Goal: Task Accomplishment & Management: Use online tool/utility

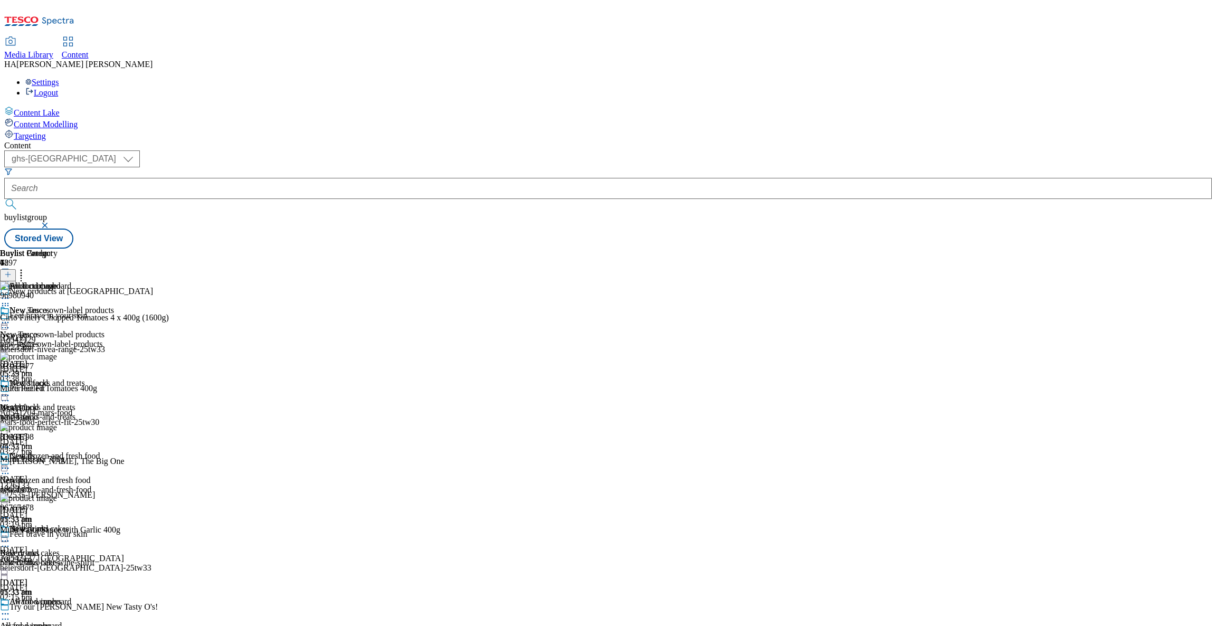
select select "ghs-[GEOGRAPHIC_DATA]"
click at [78, 625] on div "all-food-cupboard" at bounding box center [39, 635] width 78 height 9
click at [78, 558] on div "bakery-and-cakes" at bounding box center [39, 562] width 78 height 9
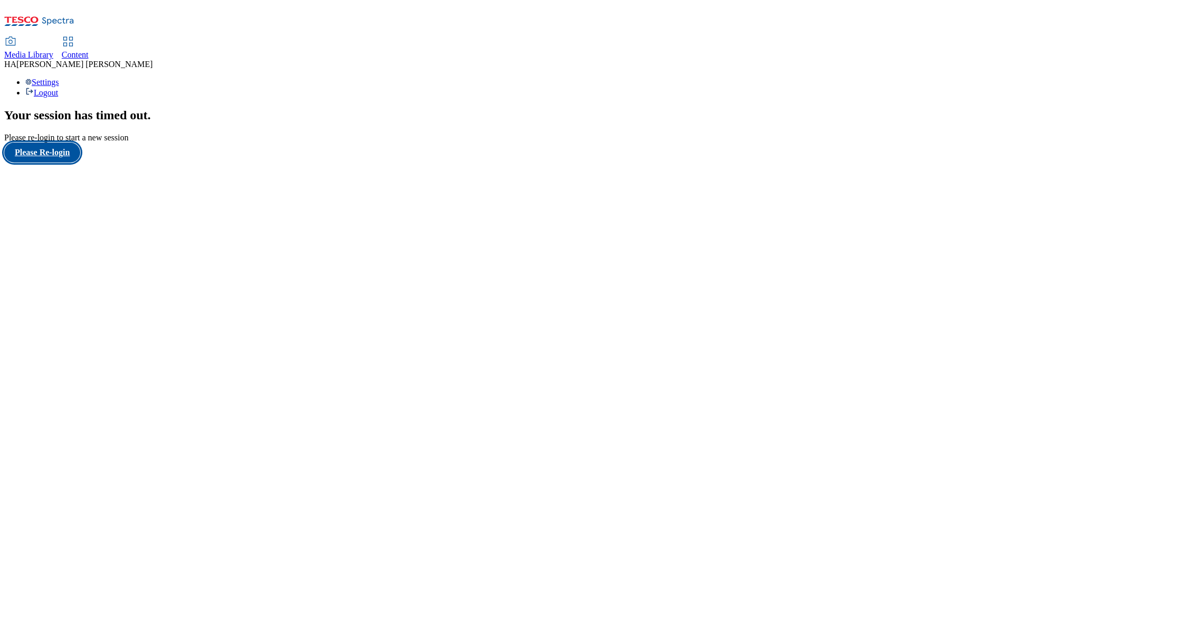
click at [61, 163] on button "Please Re-login" at bounding box center [42, 152] width 76 height 20
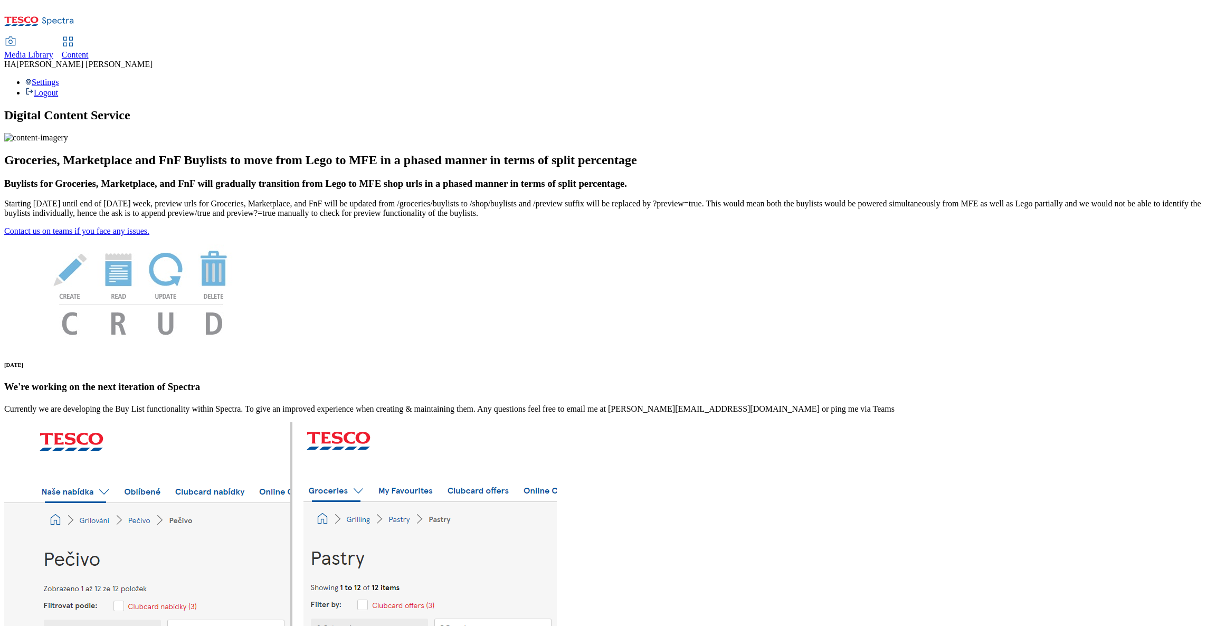
click at [89, 50] on span "Content" at bounding box center [75, 54] width 27 height 9
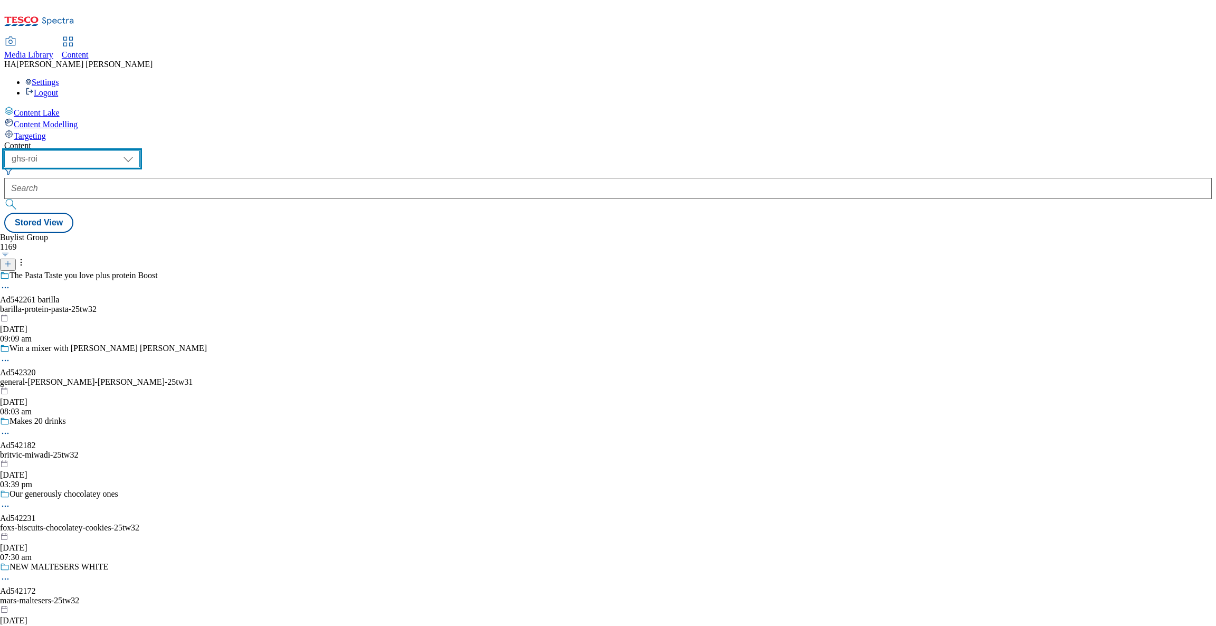
click at [140, 150] on select "ghs-roi ghs-[GEOGRAPHIC_DATA]" at bounding box center [72, 158] width 136 height 17
select select "ghs-[GEOGRAPHIC_DATA]"
click at [137, 150] on select "ghs-roi ghs-[GEOGRAPHIC_DATA]" at bounding box center [72, 158] width 136 height 17
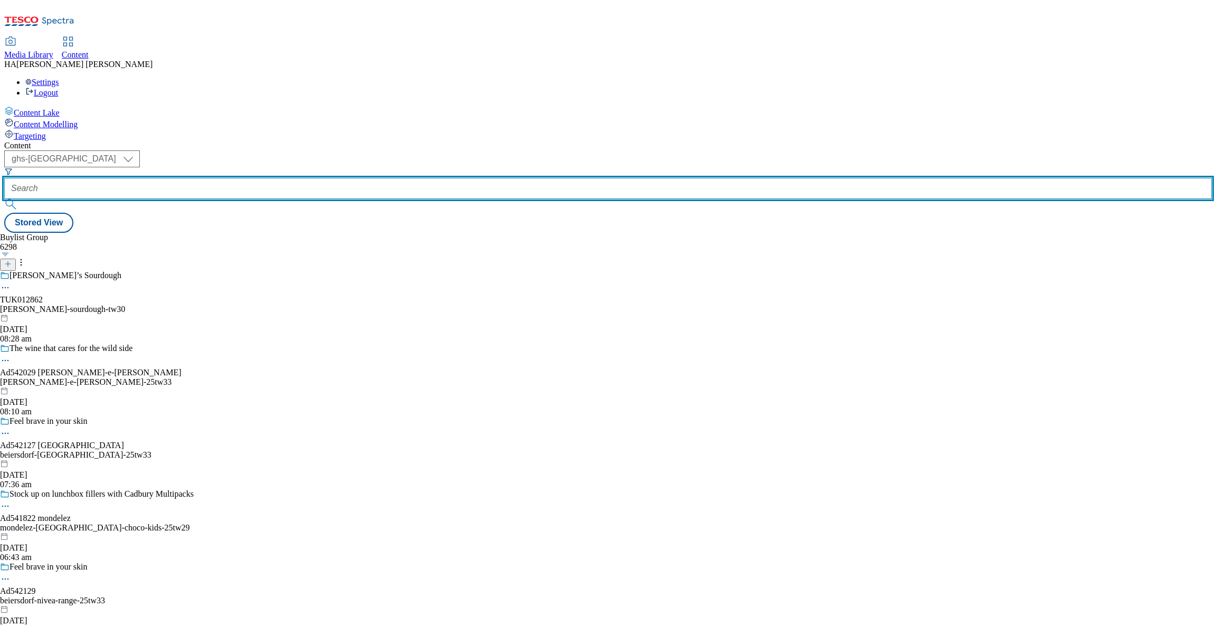
click at [255, 178] on input "text" at bounding box center [607, 188] width 1207 height 21
click at [278, 178] on input "text" at bounding box center [607, 188] width 1207 height 21
paste input "new-ranges"
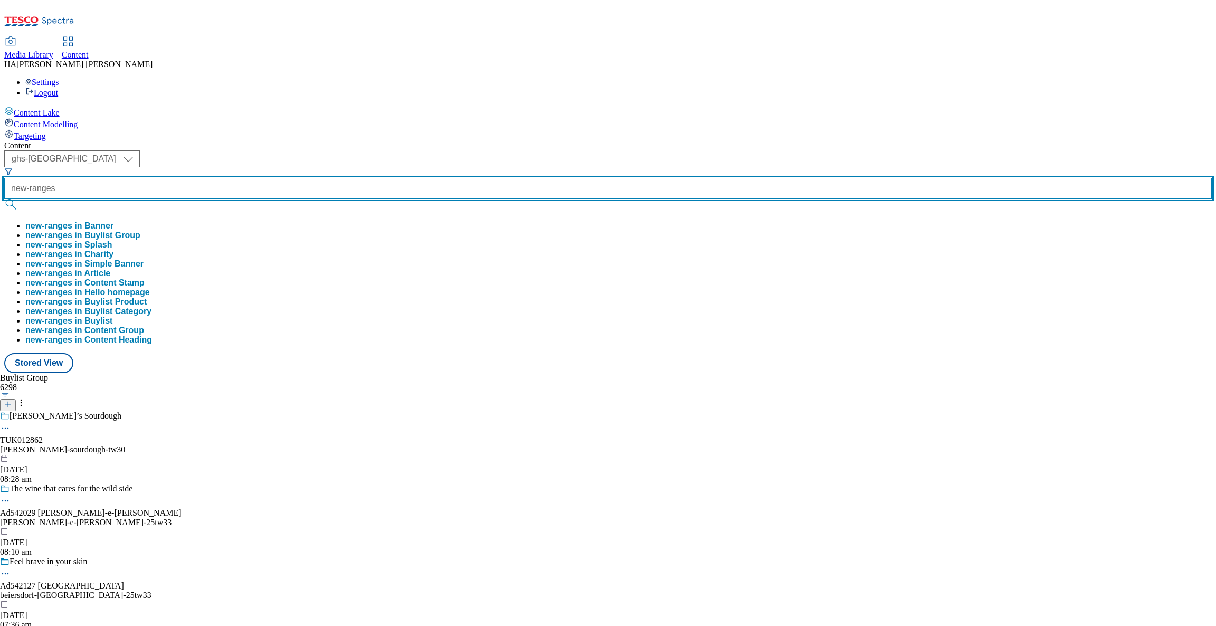
type input "new-ranges"
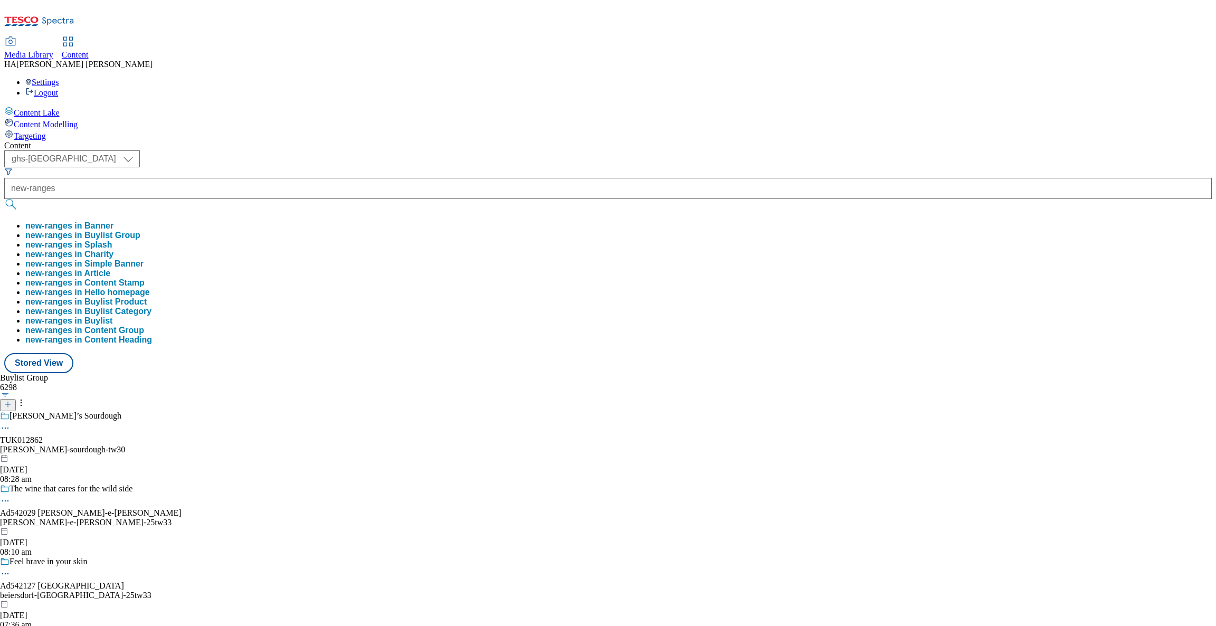
click at [140, 231] on button "new-ranges in Buylist Group" at bounding box center [82, 235] width 115 height 9
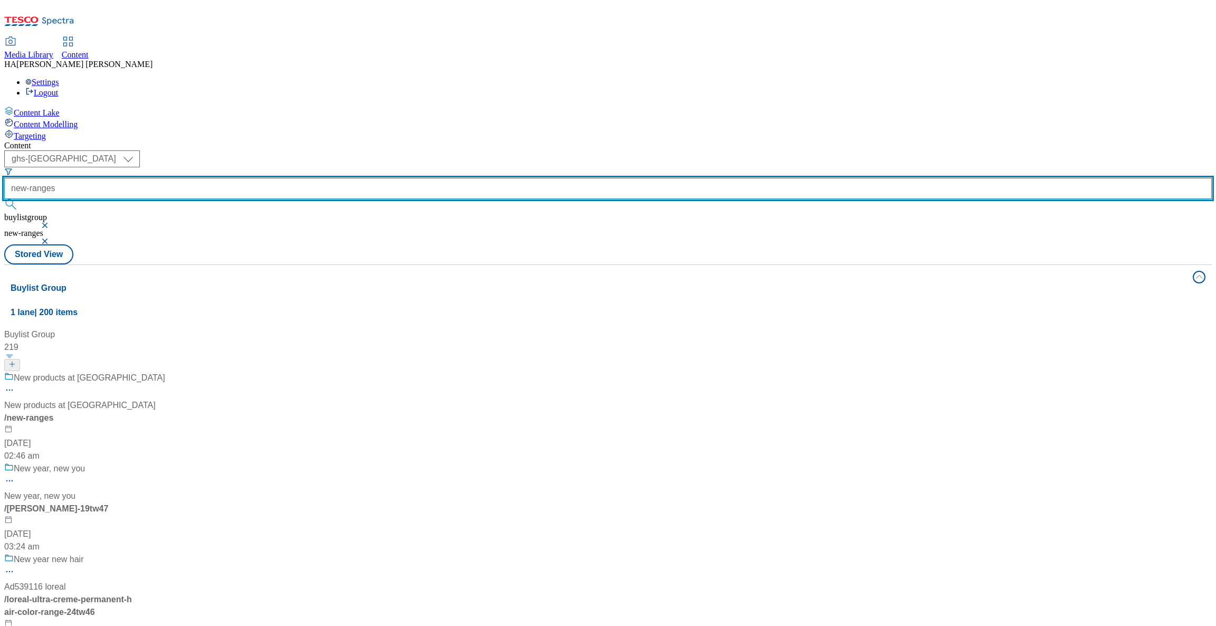
click at [289, 178] on input "new-ranges" at bounding box center [607, 188] width 1207 height 21
click at [283, 178] on input "new-ranges" at bounding box center [607, 188] width 1207 height 21
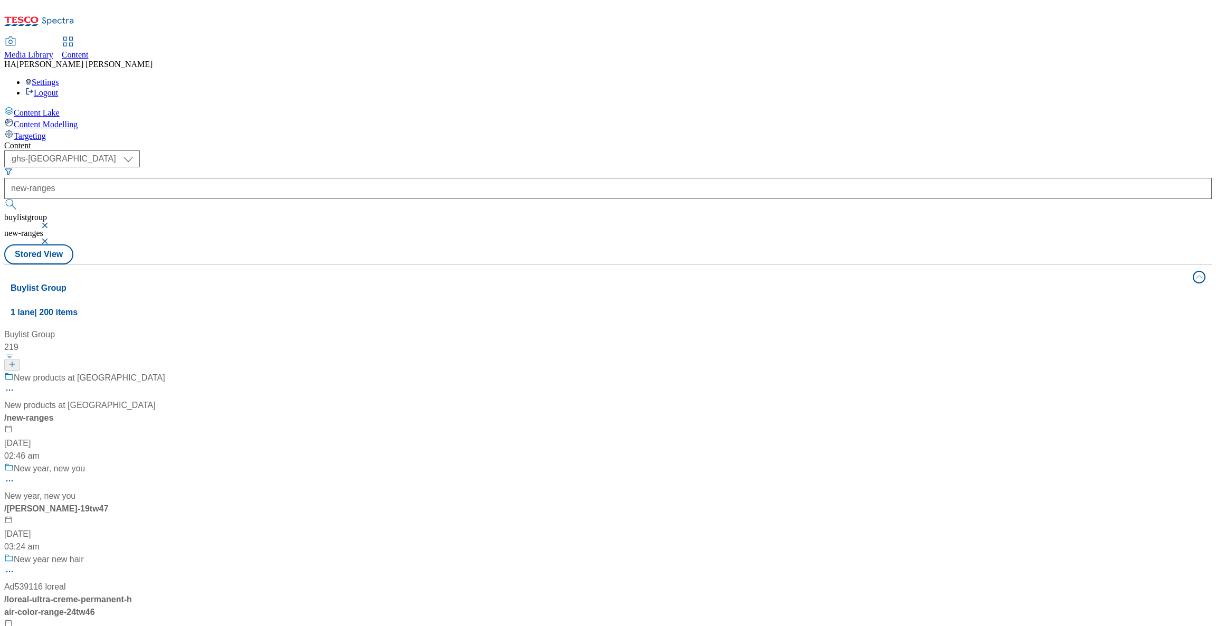
click at [19, 199] on button "submit" at bounding box center [11, 204] width 15 height 11
click at [51, 222] on button "button" at bounding box center [46, 225] width 11 height 6
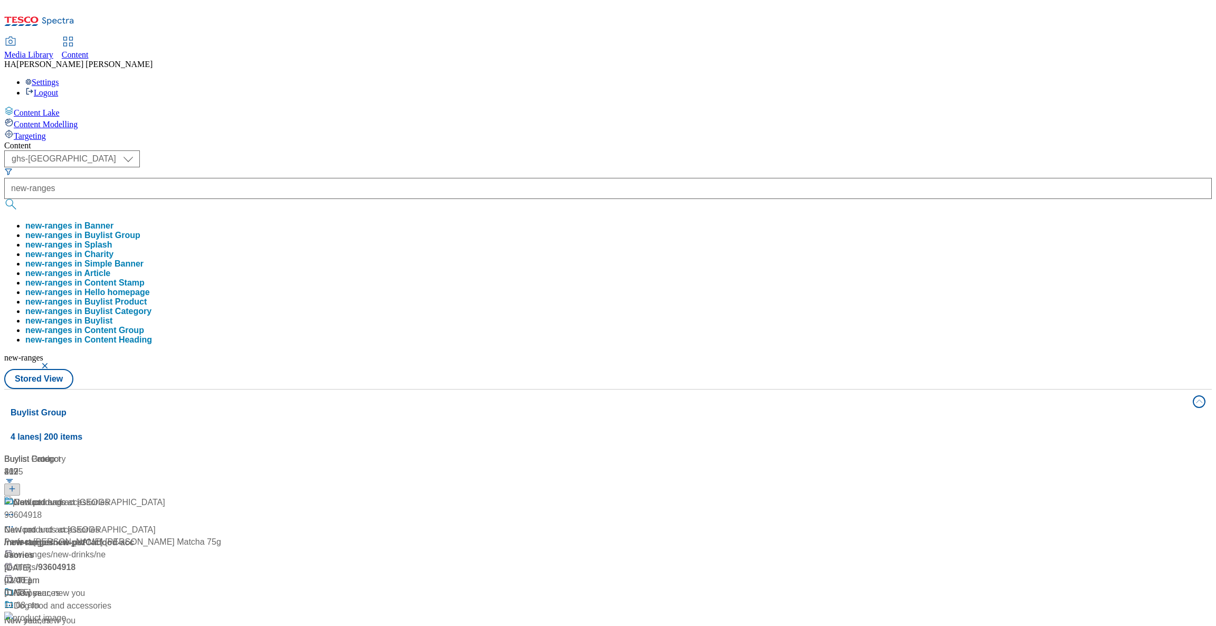
click at [140, 231] on button "new-ranges in Buylist Group" at bounding box center [82, 235] width 115 height 9
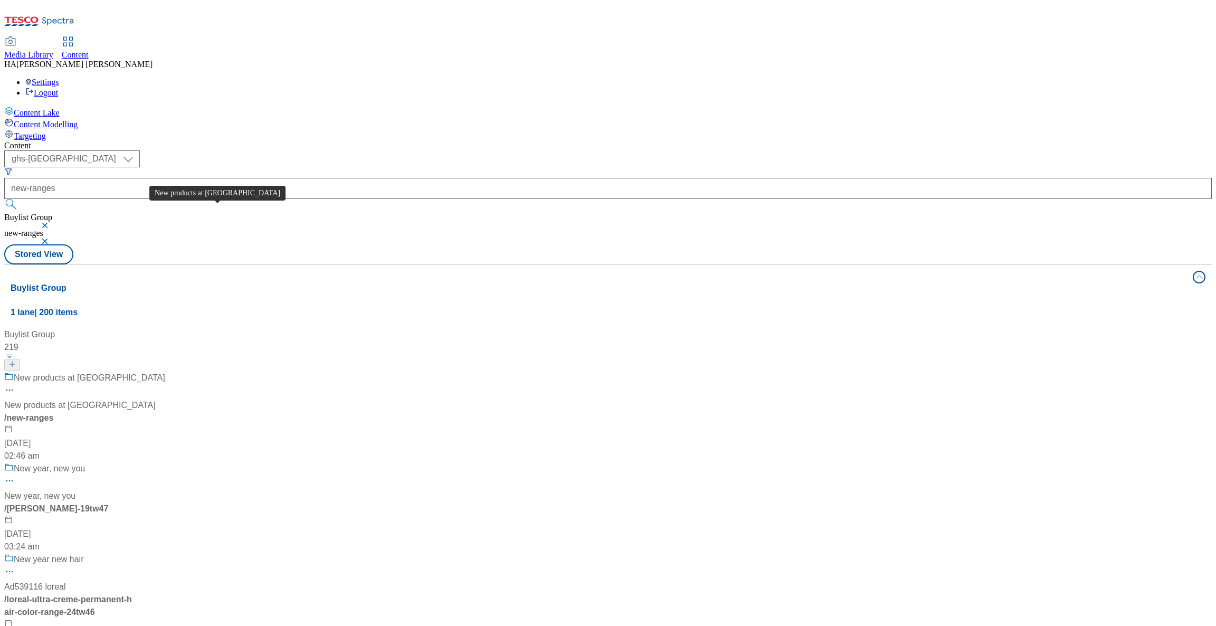
click at [165, 371] on div "New products at [GEOGRAPHIC_DATA]" at bounding box center [89, 377] width 151 height 13
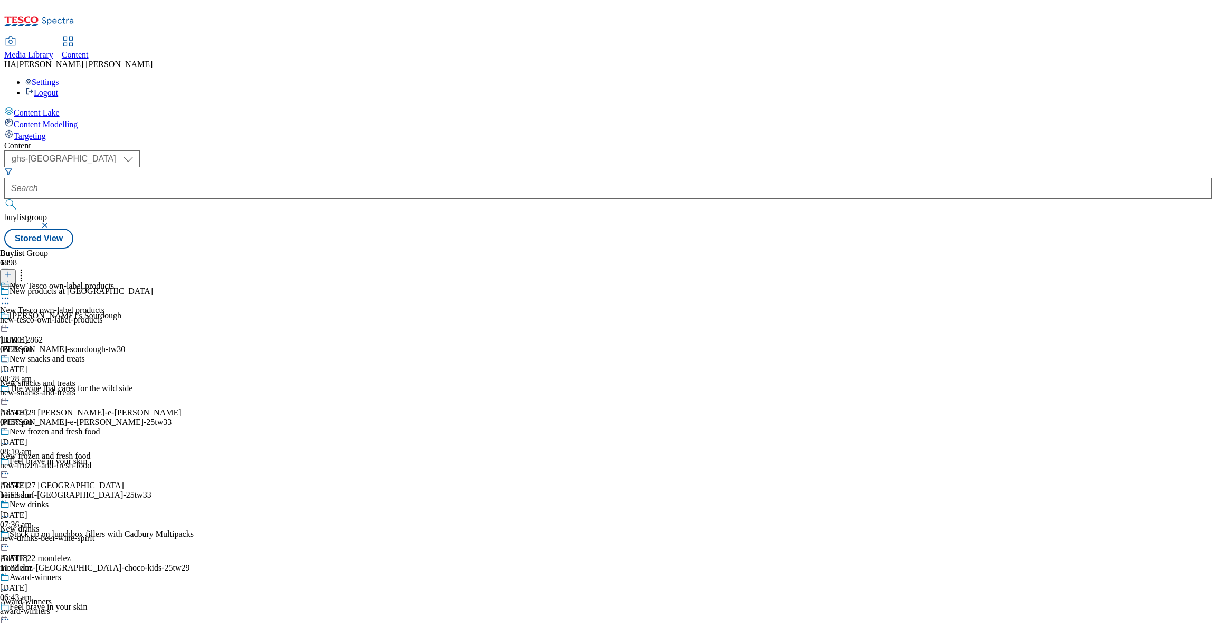
click at [114, 315] on div "new-tesco-own-label-products" at bounding box center [57, 319] width 114 height 9
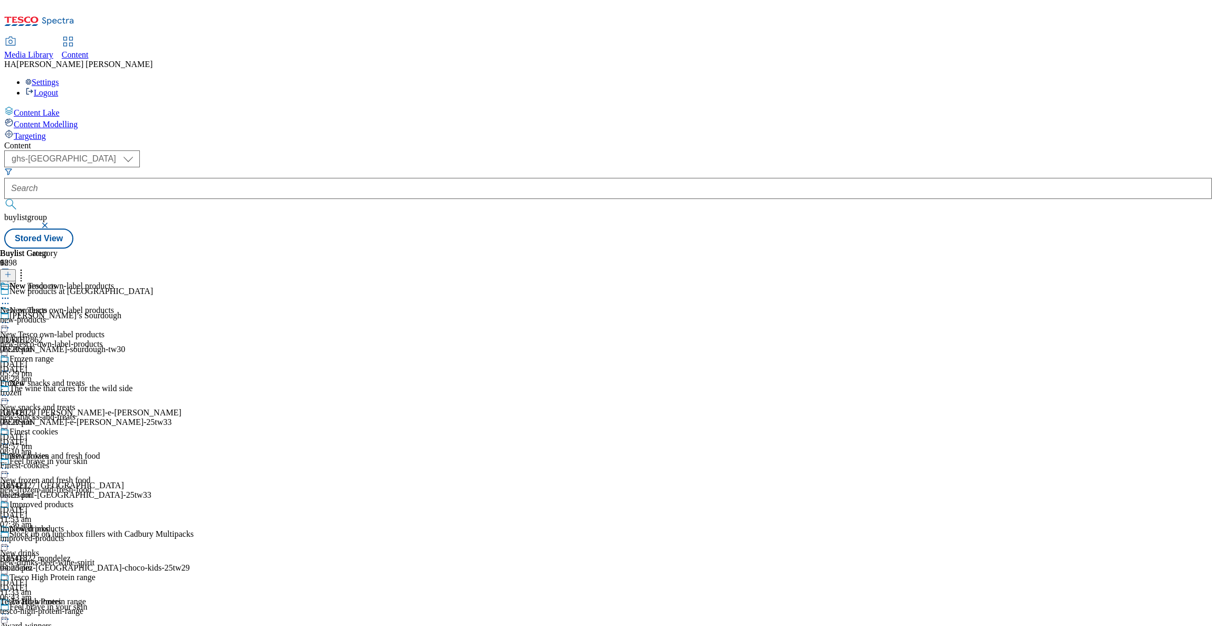
click at [96, 315] on div "new-products" at bounding box center [48, 319] width 96 height 9
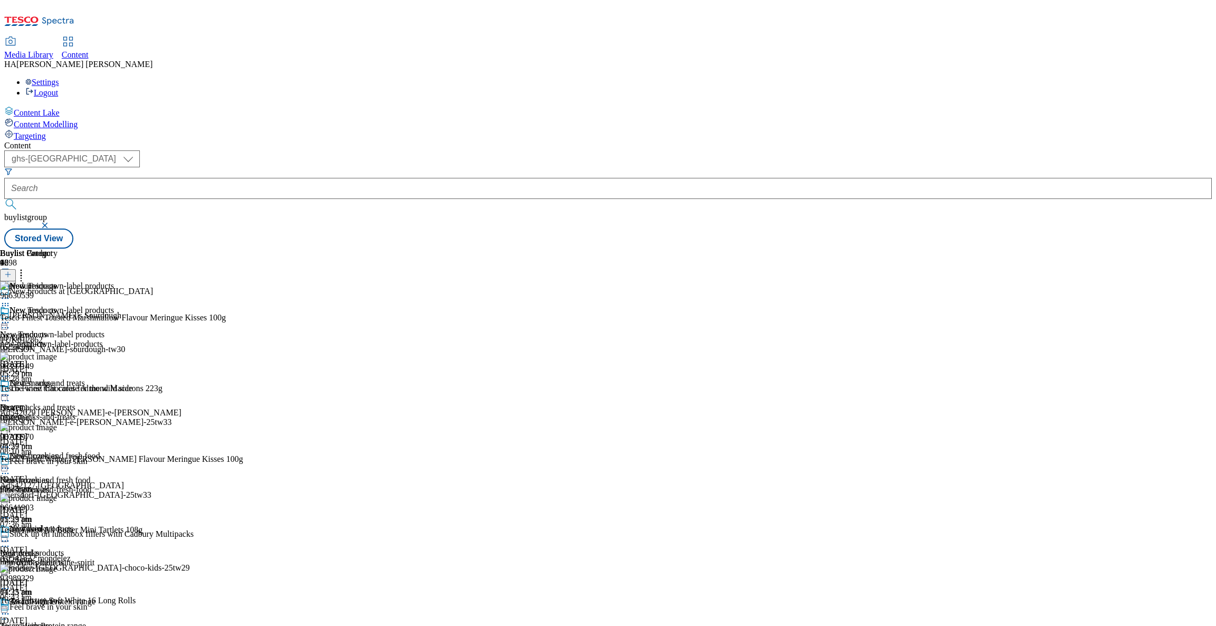
click at [96, 306] on div "New products New products new-products [DATE] 05:29 pm" at bounding box center [48, 342] width 96 height 73
click at [12, 271] on icon at bounding box center [7, 274] width 7 height 7
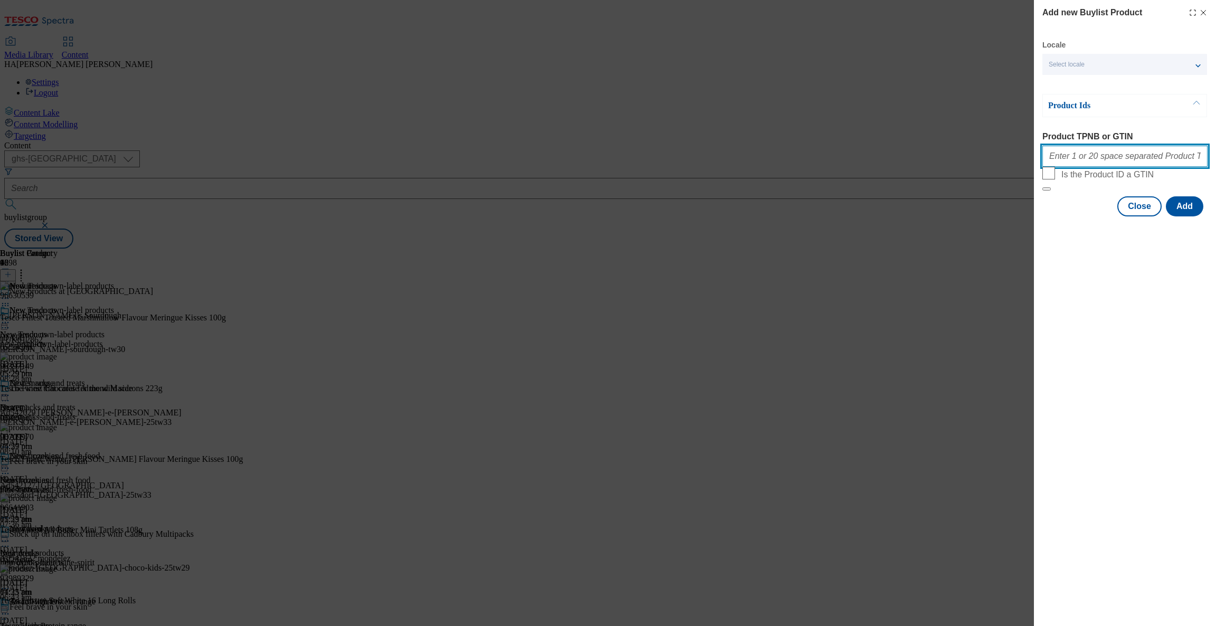
click at [1083, 159] on input "Product TPNB or GTIN" at bounding box center [1124, 156] width 165 height 21
paste input "096935003"
paste input "096710091"
paste input "097019925"
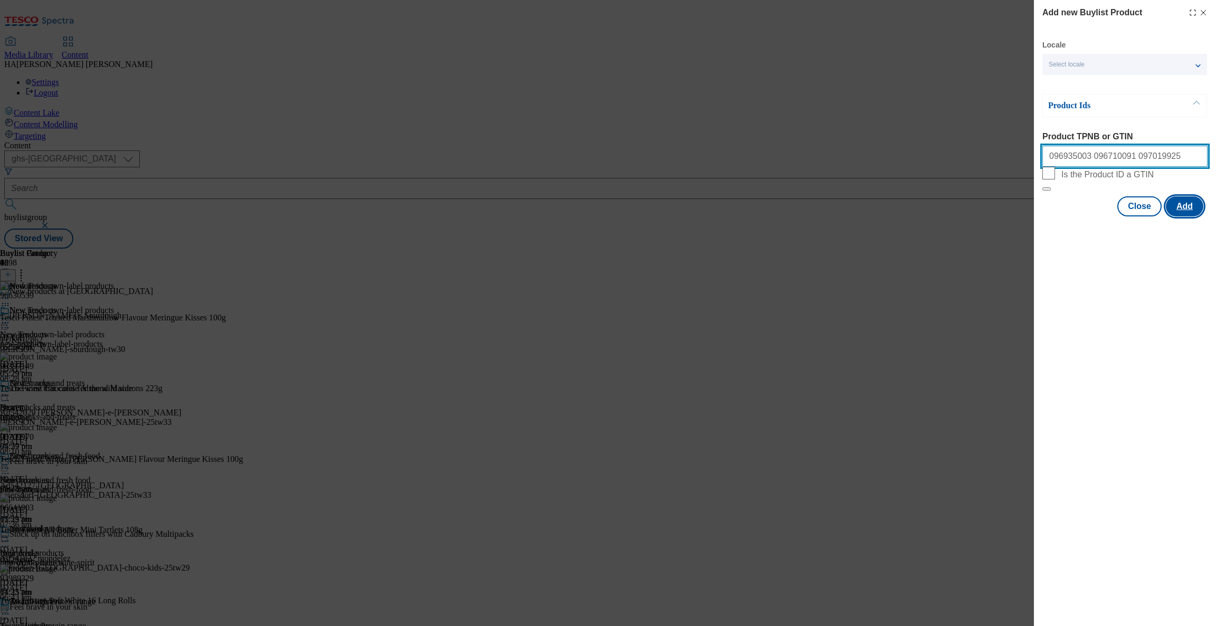
type input "096935003 096710091 097019925"
click at [1183, 216] on button "Add" at bounding box center [1184, 206] width 37 height 20
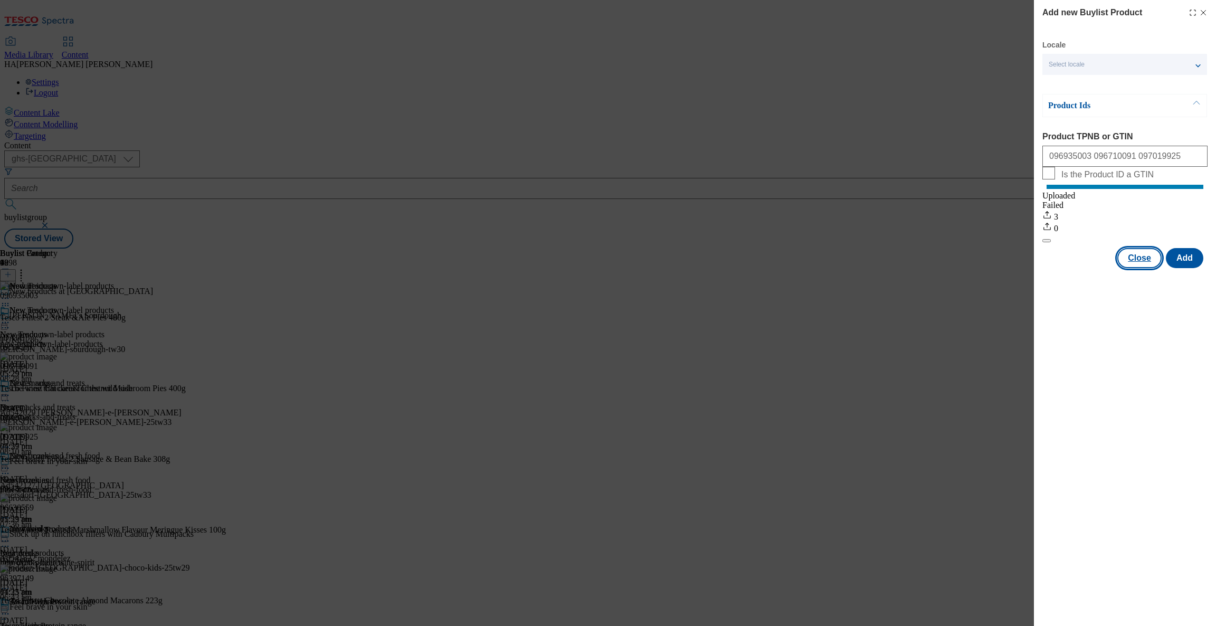
click at [1137, 268] on button "Close" at bounding box center [1139, 258] width 44 height 20
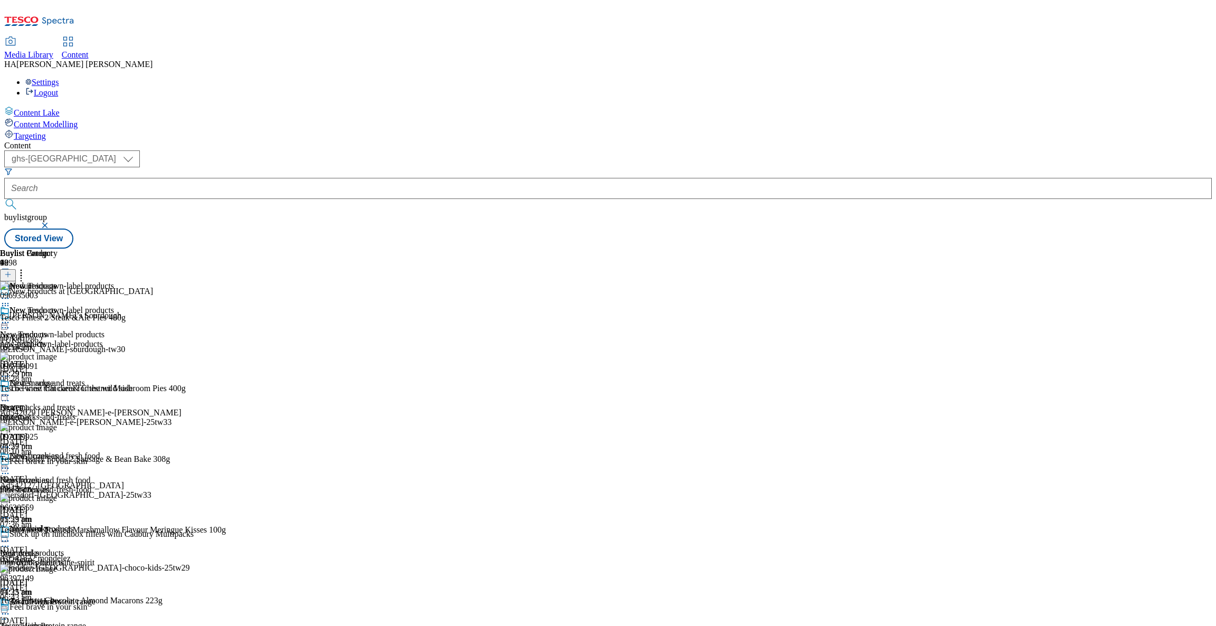
scroll to position [340, 0]
click at [12, 271] on icon at bounding box center [7, 274] width 7 height 7
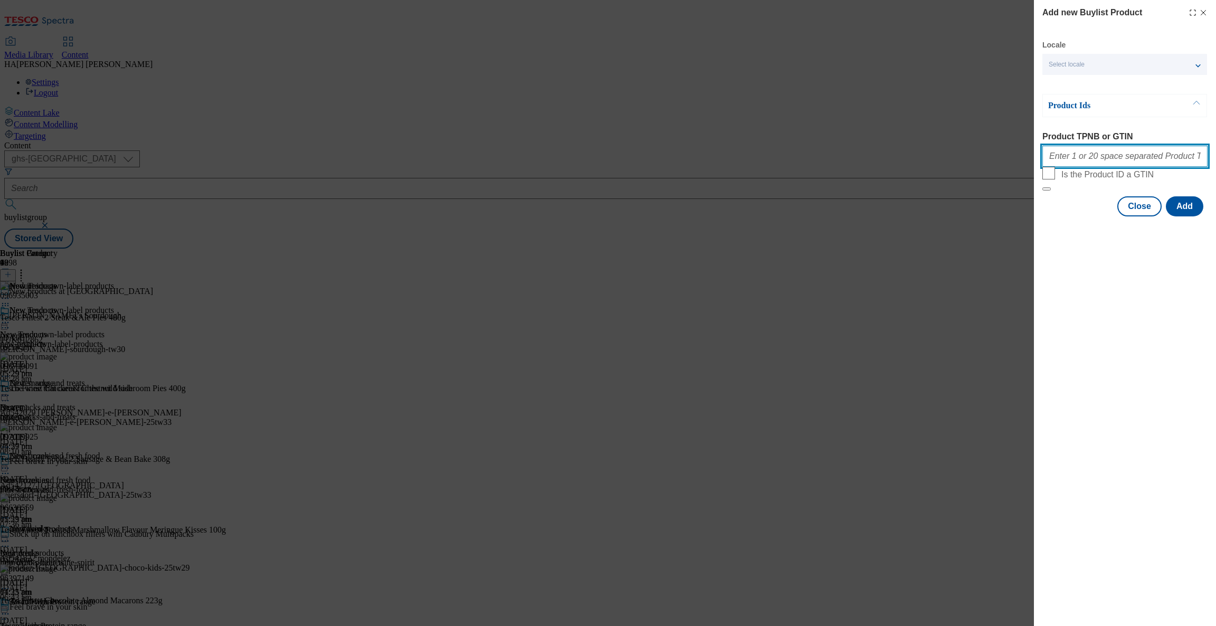
click at [1058, 161] on input "Product TPNB or GTIN" at bounding box center [1124, 156] width 165 height 21
paste input "093982291"
type input "093982291"
click at [1180, 216] on button "Add" at bounding box center [1184, 206] width 37 height 20
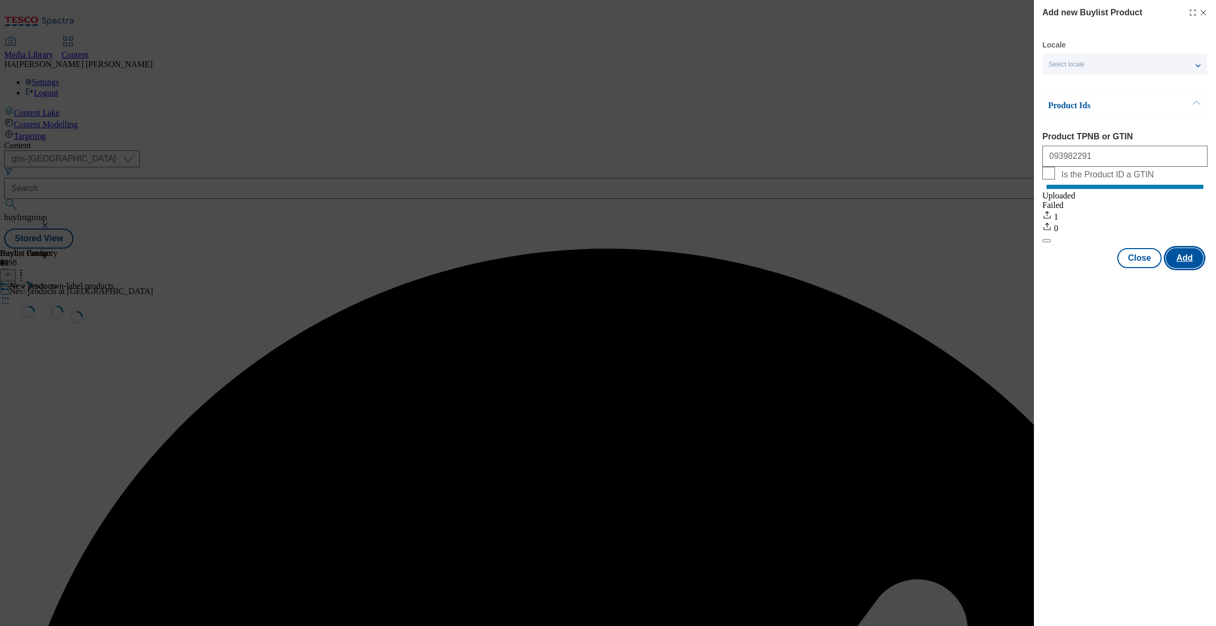
scroll to position [0, 0]
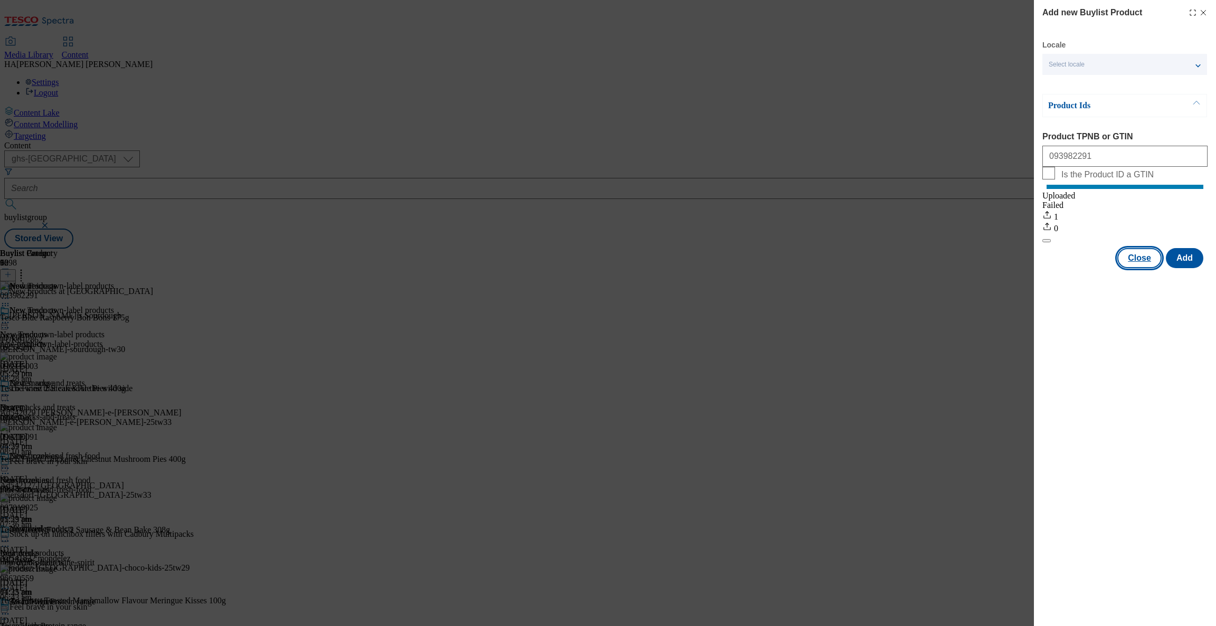
click at [1143, 268] on button "Close" at bounding box center [1139, 258] width 44 height 20
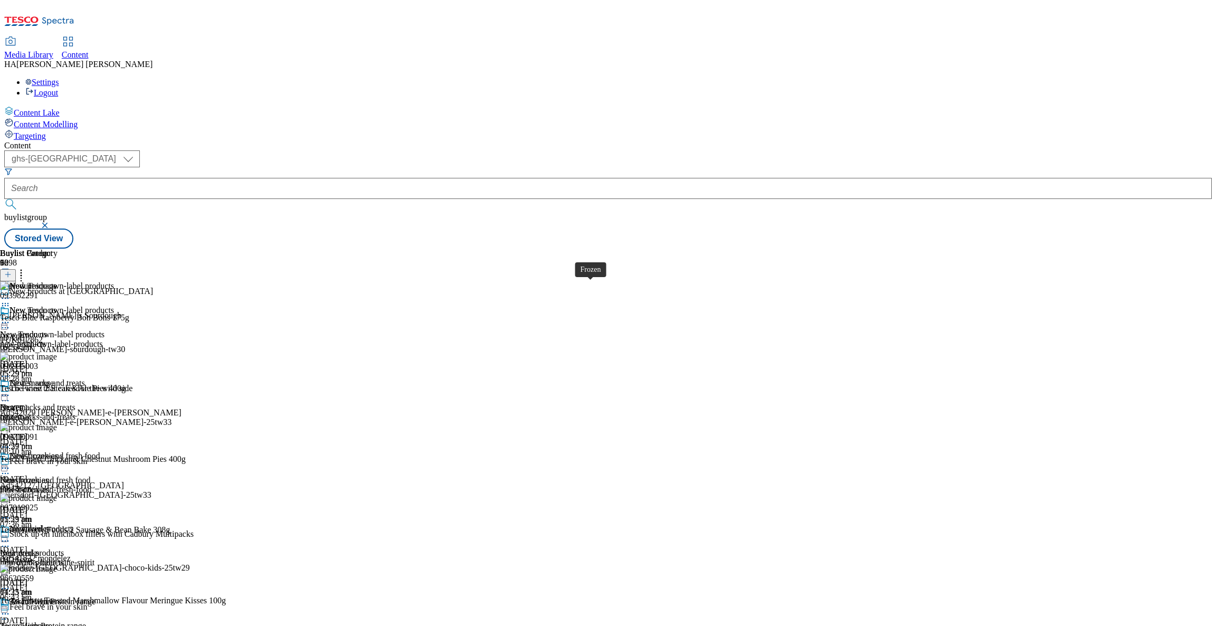
click at [23, 403] on span "Frozen" at bounding box center [11, 407] width 23 height 9
click at [11, 274] on line at bounding box center [7, 274] width 5 height 0
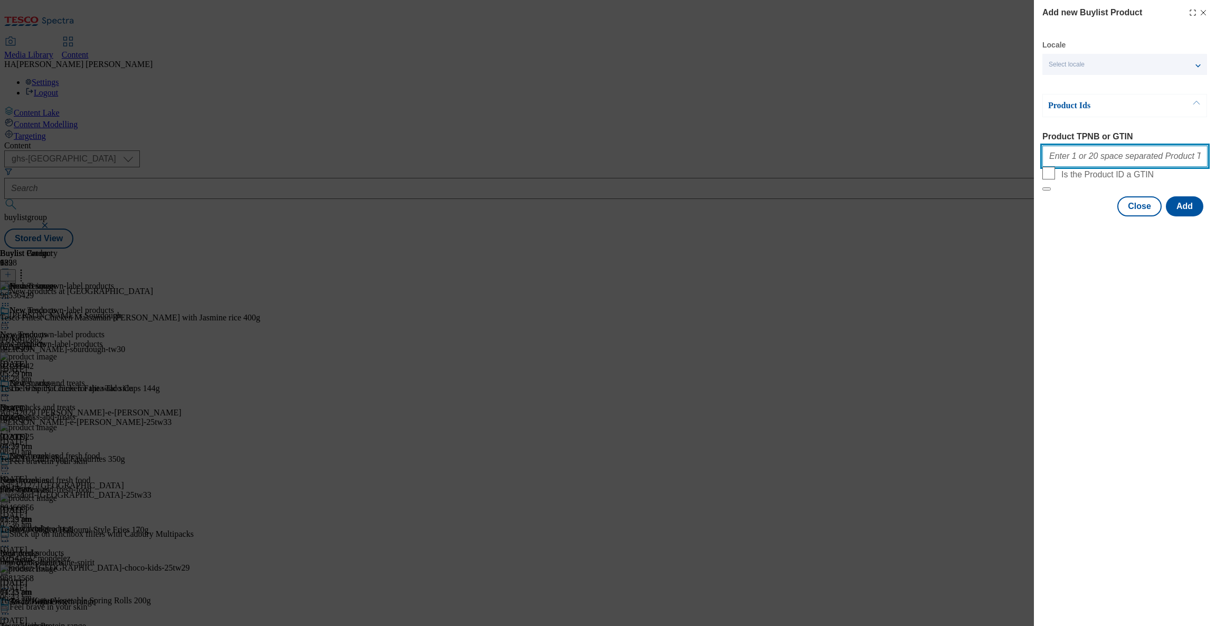
click at [1052, 157] on input "Product TPNB or GTIN" at bounding box center [1124, 156] width 165 height 21
paste input "96712463​ 90862985 96935003​ 96812530​ 96482958 96822033 96632246 96970790 9653…"
type input "96712463​ 90862985 96935003​ 96812530​ 96482958 96822033 96632246 96970790 9653…"
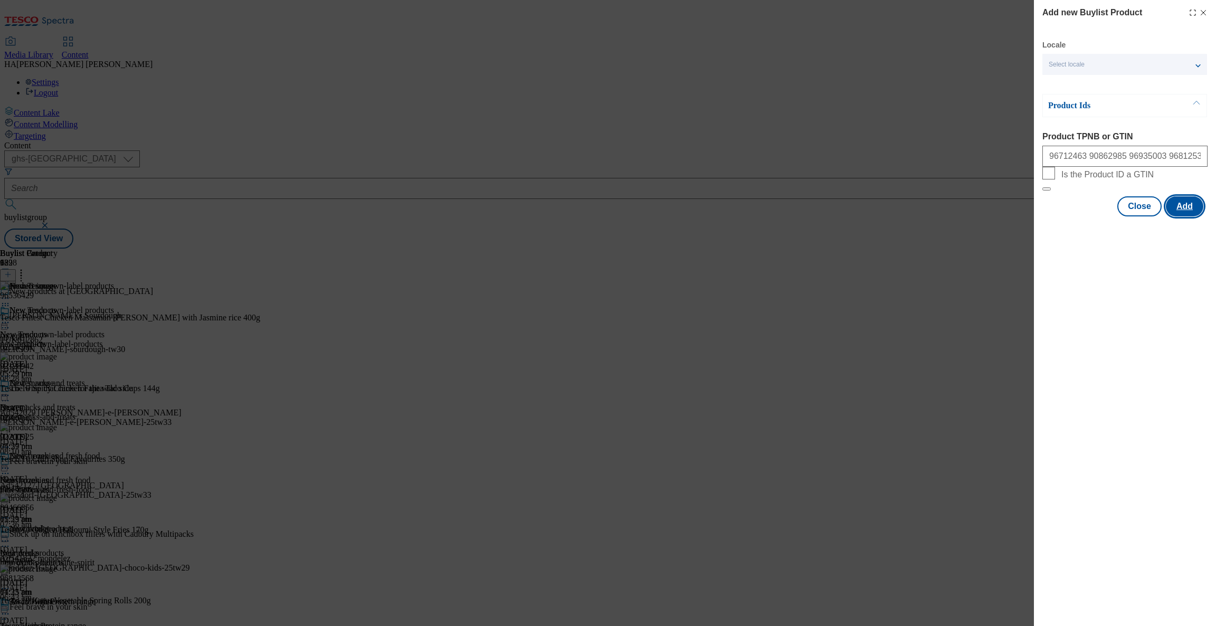
click at [1191, 216] on button "Add" at bounding box center [1184, 206] width 37 height 20
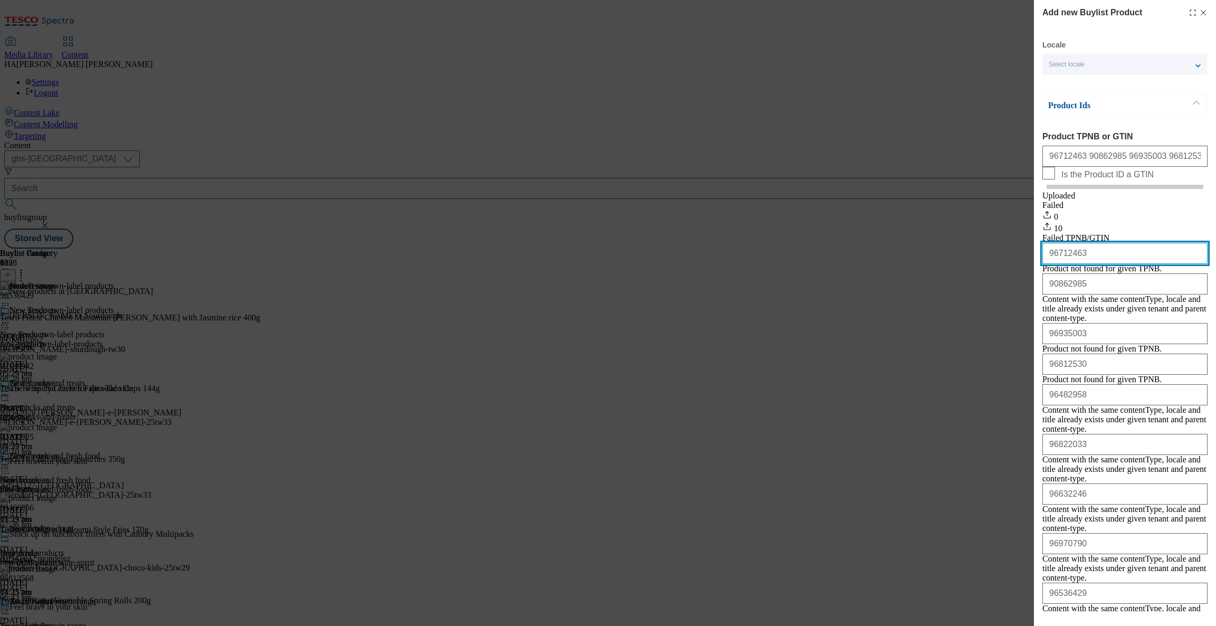
click at [1042, 264] on input "96712463​" at bounding box center [1124, 253] width 165 height 21
paste input "90862985 96935003​ 96812530​ 96482958 96822033 96632246 96970790 96536429 96822…"
drag, startPoint x: 1103, startPoint y: 276, endPoint x: 953, endPoint y: 271, distance: 149.4
click at [953, 271] on div "Add new Buylist Product Locale Select locale English Welsh Product Ids Product …" at bounding box center [608, 313] width 1216 height 626
type input "096712463​"
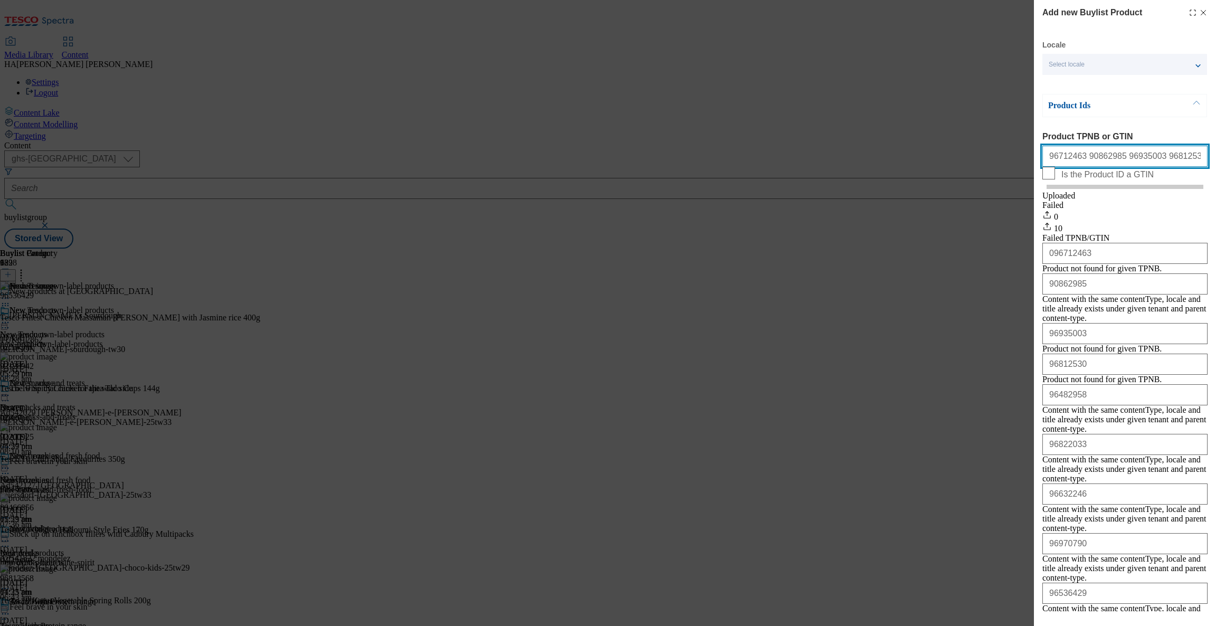
click at [1047, 163] on input "96712463​ 90862985 96935003​ 96812530​ 96482958 96822033 96632246 96970790 9653…" at bounding box center [1124, 156] width 165 height 21
paste input "096712463​"
type input "096712463​"
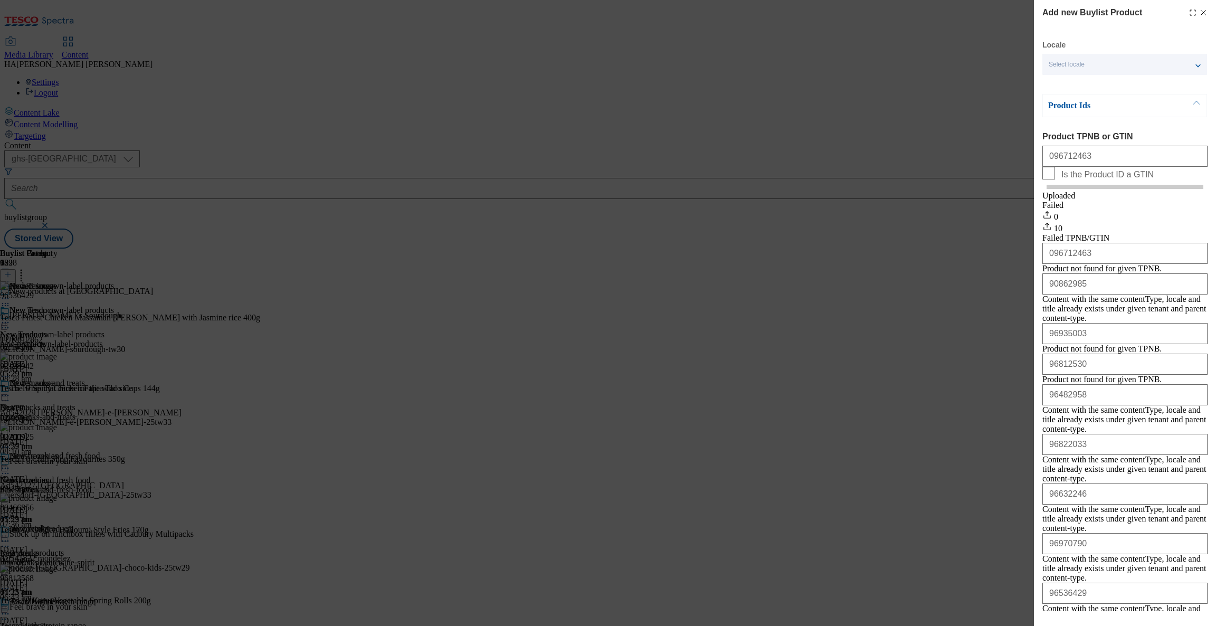
scroll to position [106, 0]
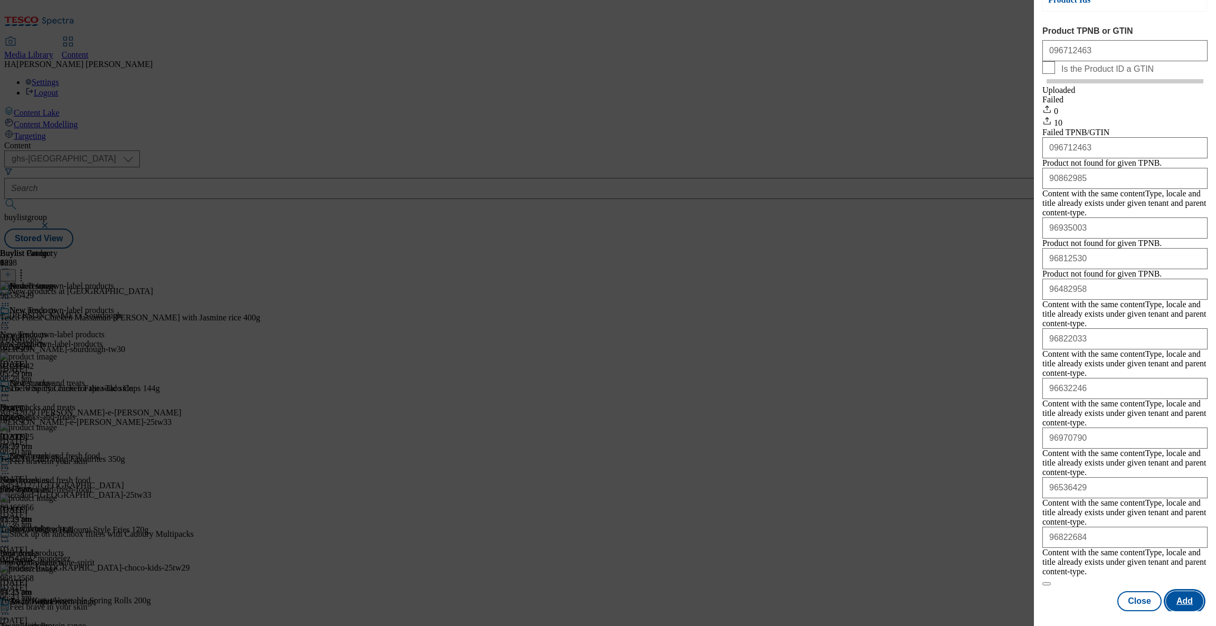
click at [1177, 591] on button "Add" at bounding box center [1184, 601] width 37 height 20
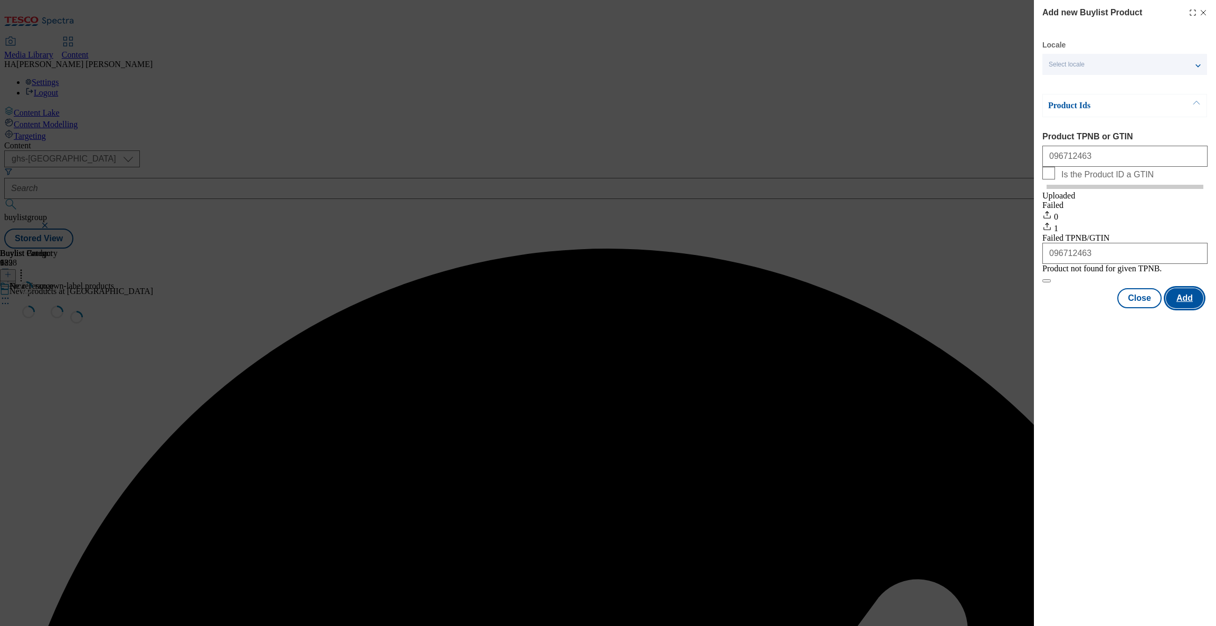
scroll to position [0, 0]
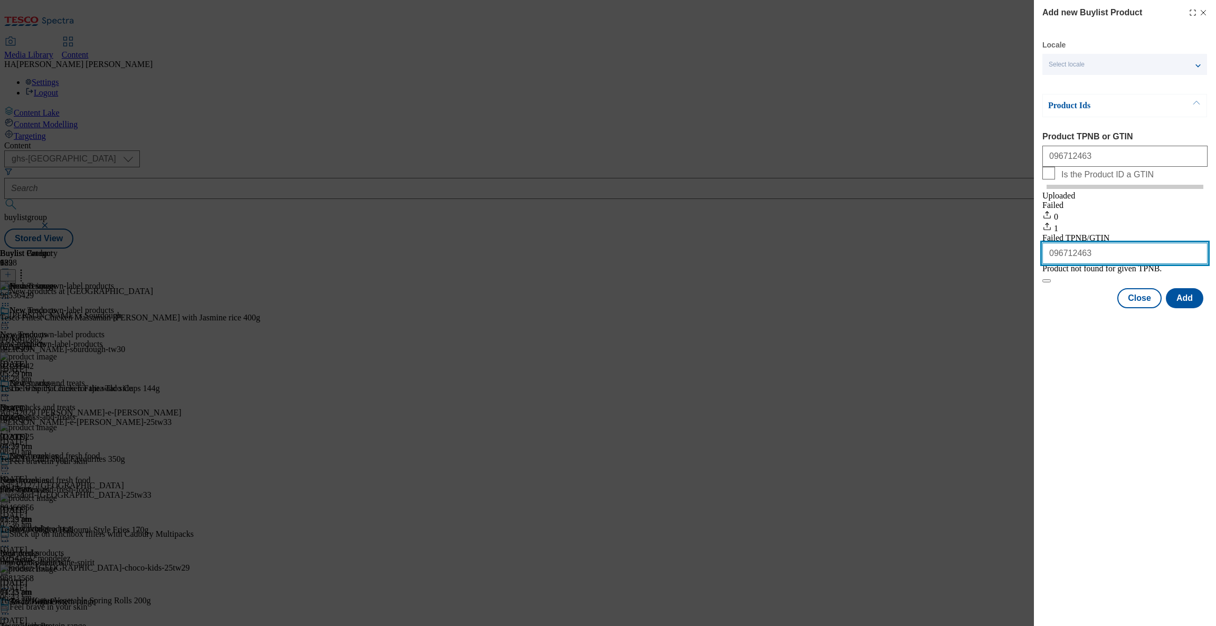
drag, startPoint x: 1093, startPoint y: 279, endPoint x: 958, endPoint y: 276, distance: 135.1
click at [958, 276] on div "Add new Buylist Product Locale Select locale English Welsh Product Ids Product …" at bounding box center [608, 313] width 1216 height 626
paste input "96630559 96709970 96630559 96397149 96709970 96641903 96641903"
type input "096712463​"
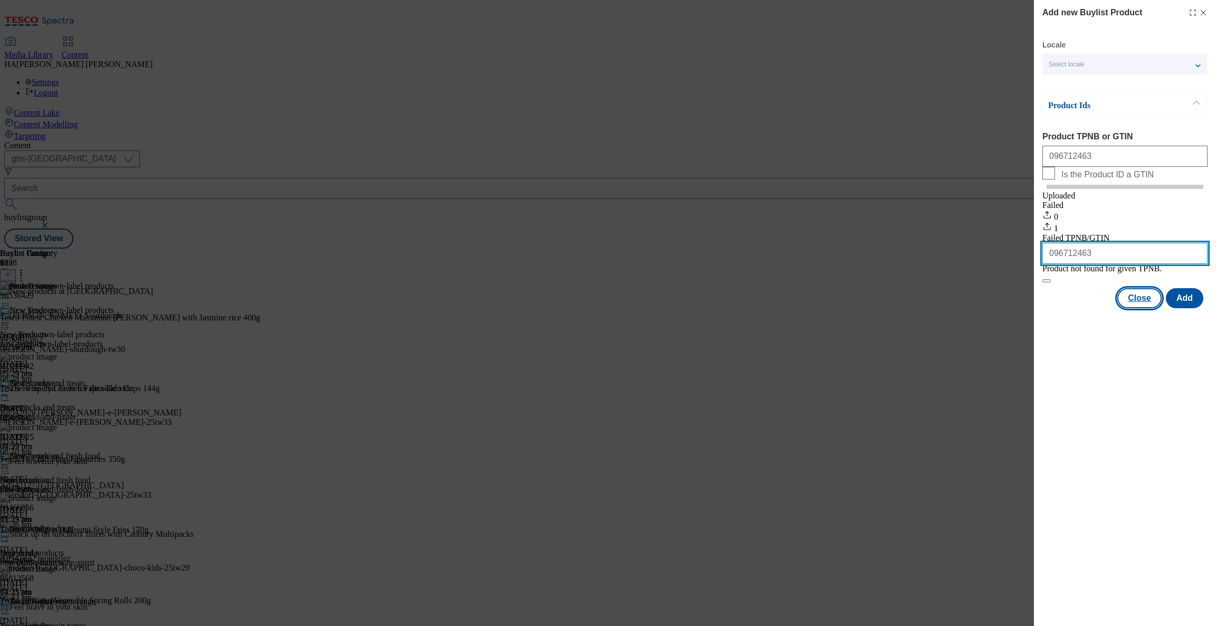
scroll to position [0, 0]
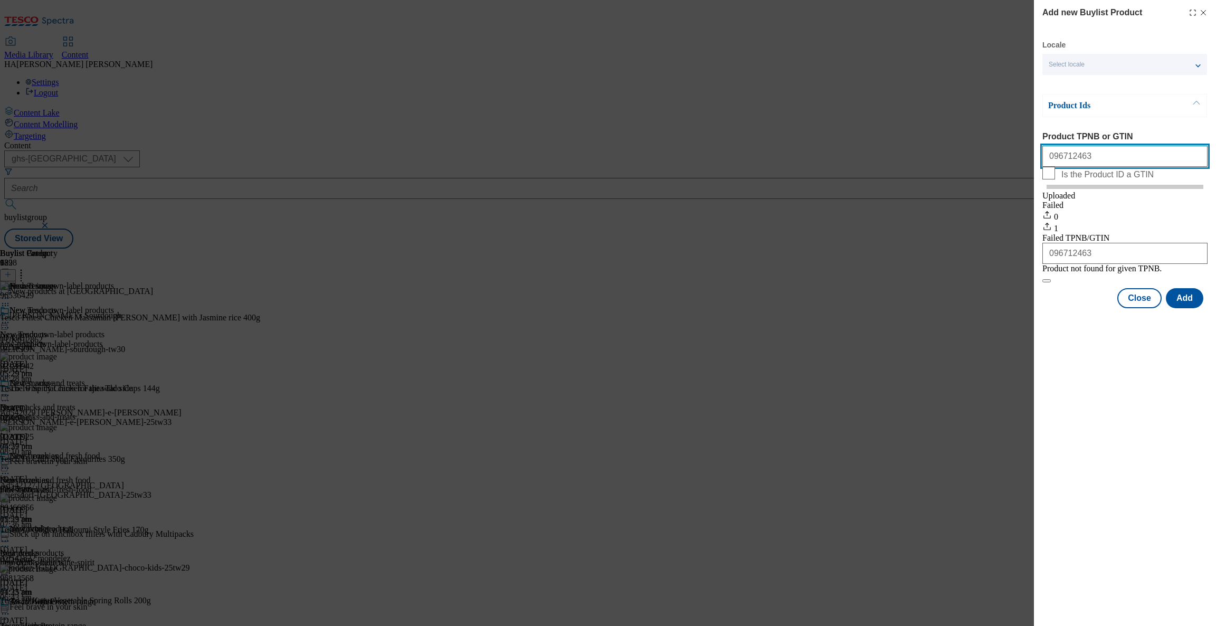
click at [1082, 166] on input "096712463​" at bounding box center [1124, 156] width 165 height 21
click at [1137, 308] on button "Close" at bounding box center [1139, 298] width 44 height 20
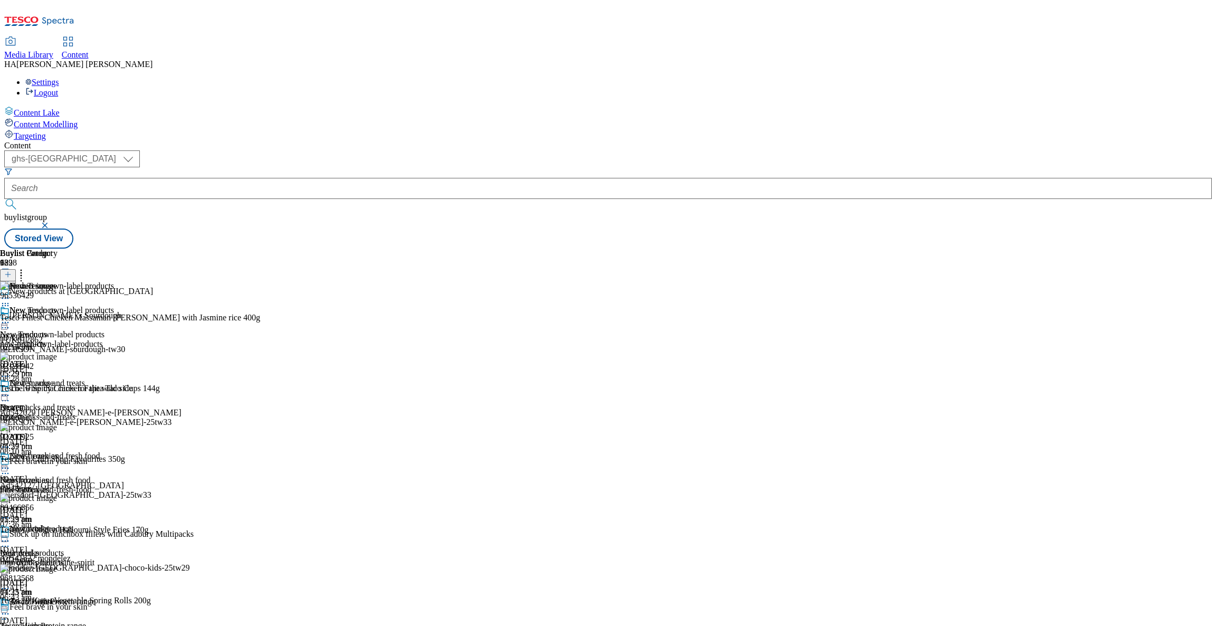
click at [12, 271] on icon at bounding box center [7, 274] width 7 height 7
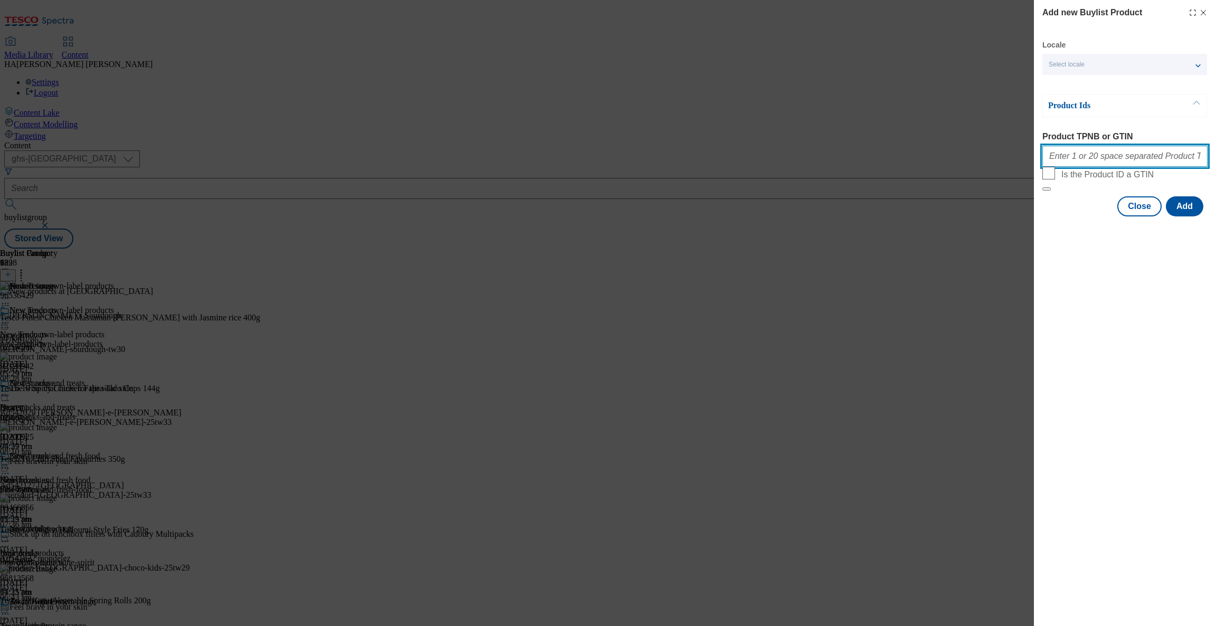
click at [1067, 161] on input "Product TPNB or GTIN" at bounding box center [1124, 156] width 165 height 21
paste input "96630559 96709970 96630559 96397149 96709970 96641903 96641903"
type input "96630559 96709970 96630559 96397149 96709970 96641903 96641903"
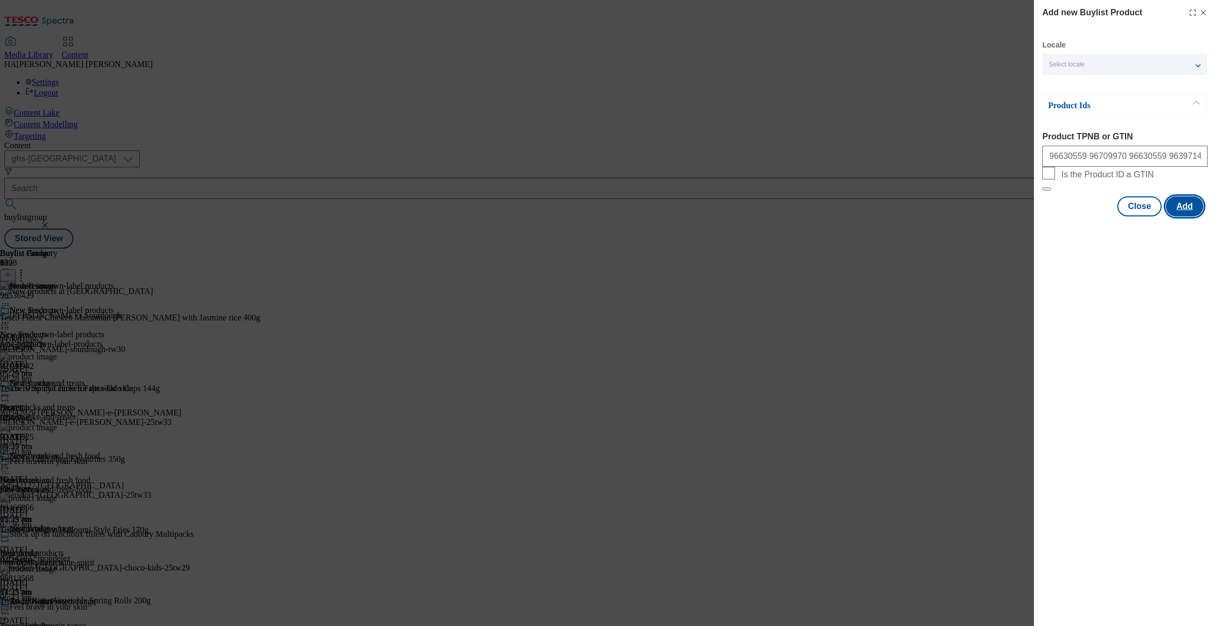
click at [1190, 216] on button "Add" at bounding box center [1184, 206] width 37 height 20
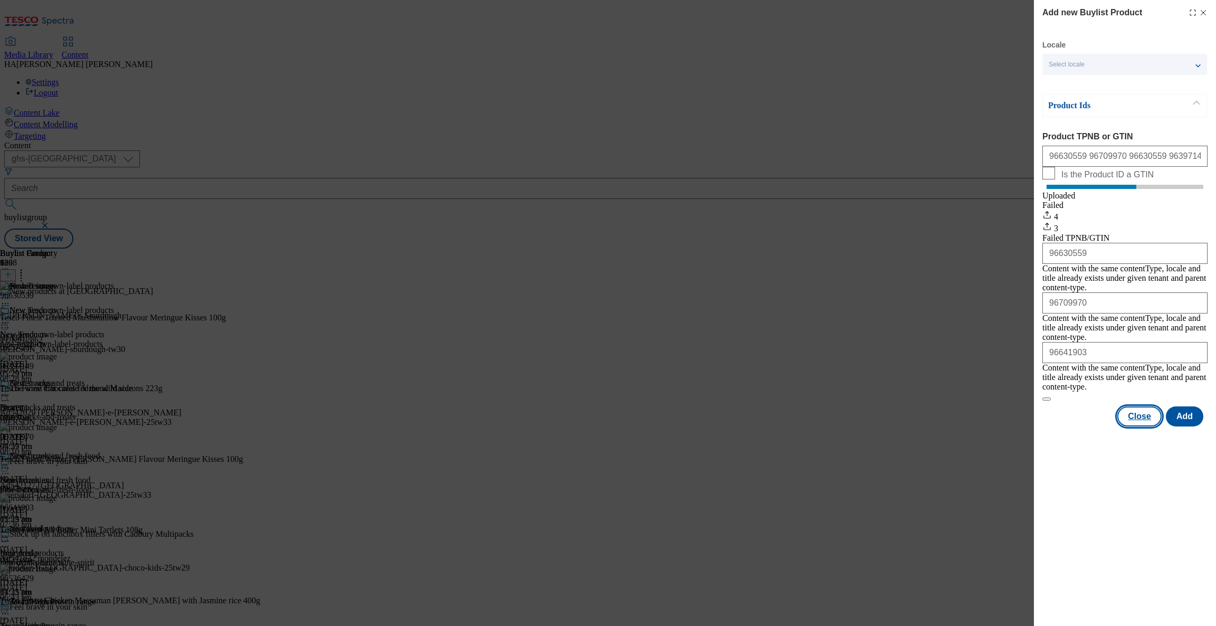
click at [1148, 406] on button "Close" at bounding box center [1139, 416] width 44 height 20
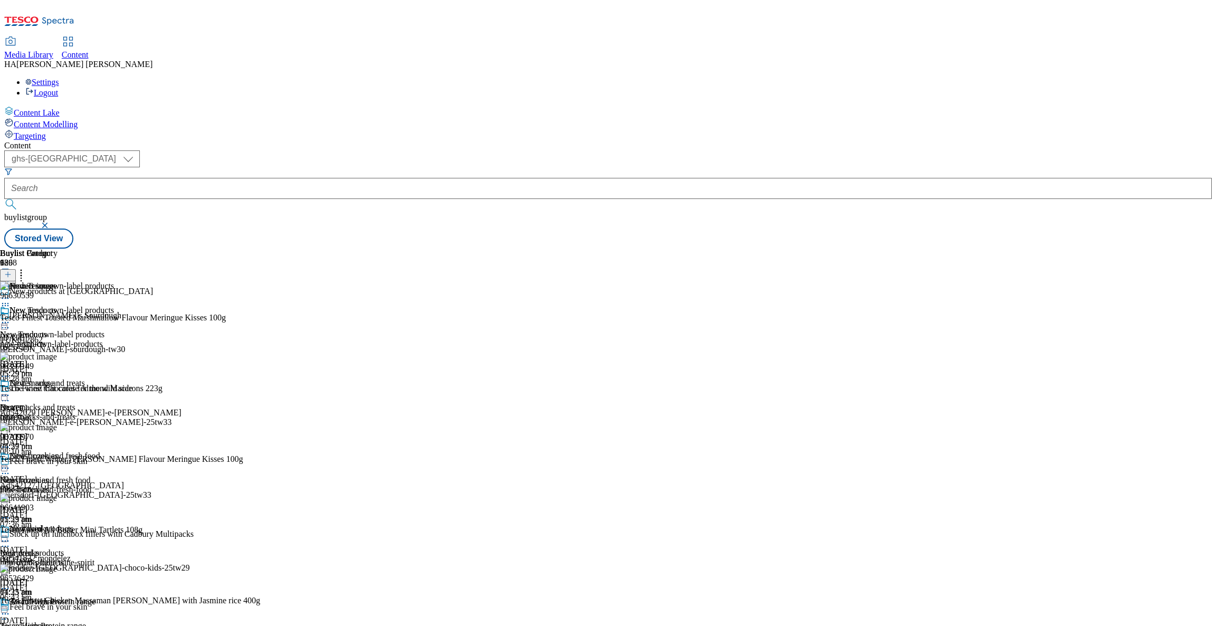
click at [11, 390] on icon at bounding box center [5, 395] width 11 height 11
click at [88, 486] on span "Open Preview Url" at bounding box center [60, 490] width 55 height 8
click at [11, 390] on icon at bounding box center [5, 395] width 11 height 11
click at [66, 511] on span "Un-publish" at bounding box center [50, 515] width 34 height 8
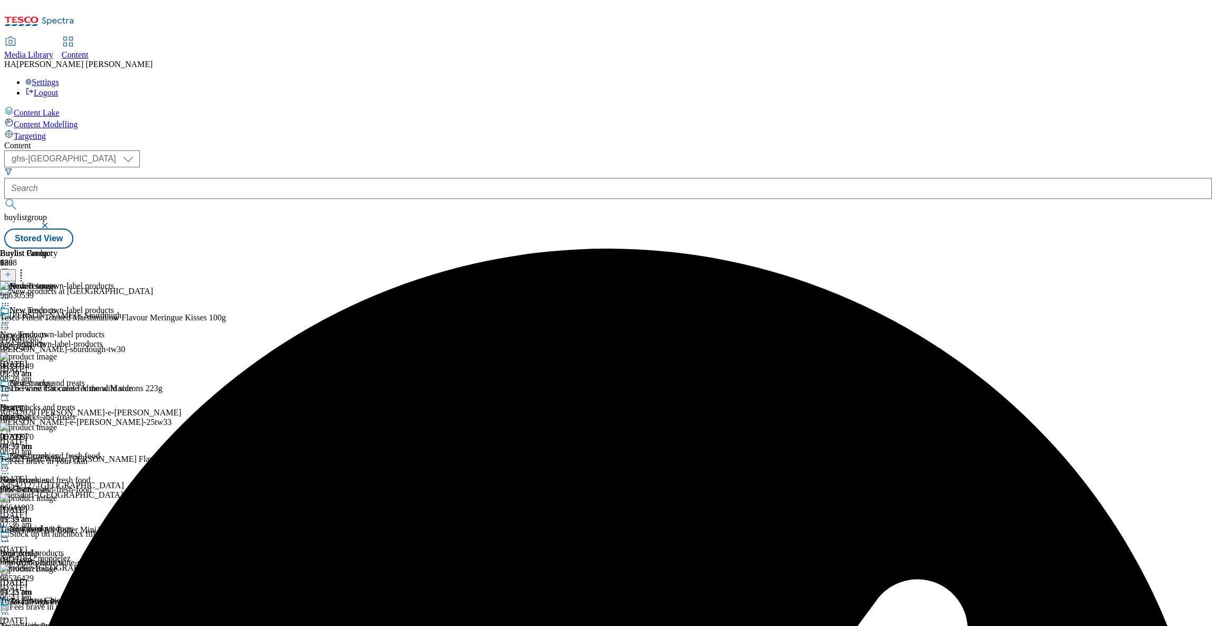
click at [96, 390] on div at bounding box center [48, 396] width 96 height 13
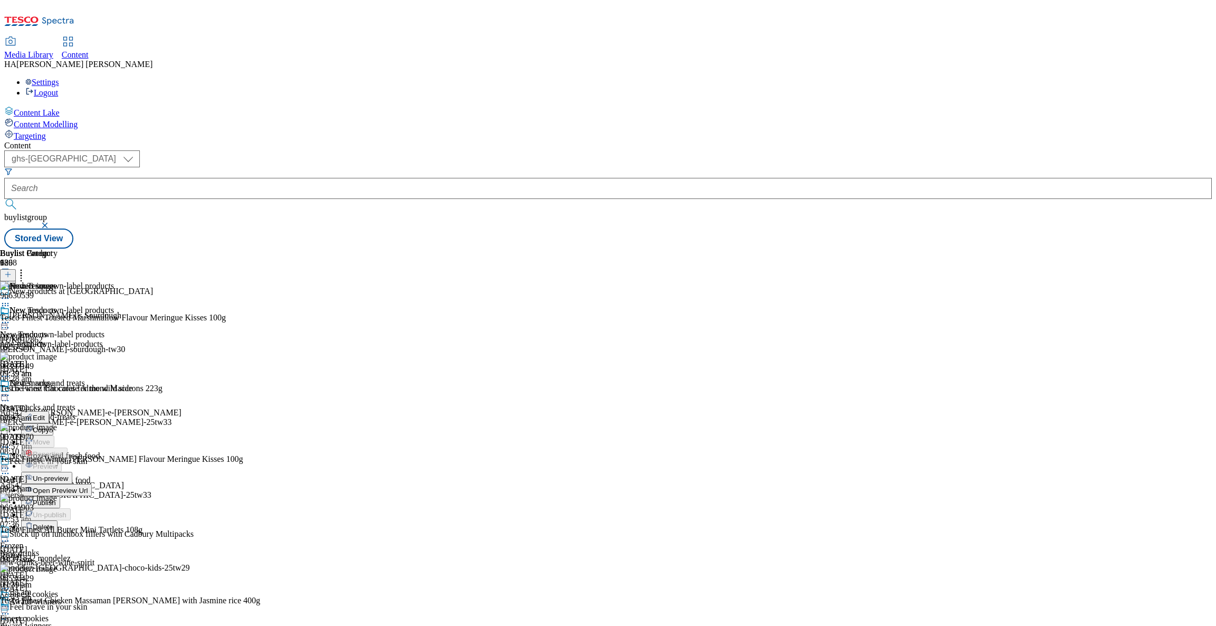
click at [56, 499] on span "Publish" at bounding box center [44, 503] width 23 height 8
click at [96, 306] on div "New products New products new-products [DATE] 09:39 am" at bounding box center [48, 342] width 96 height 73
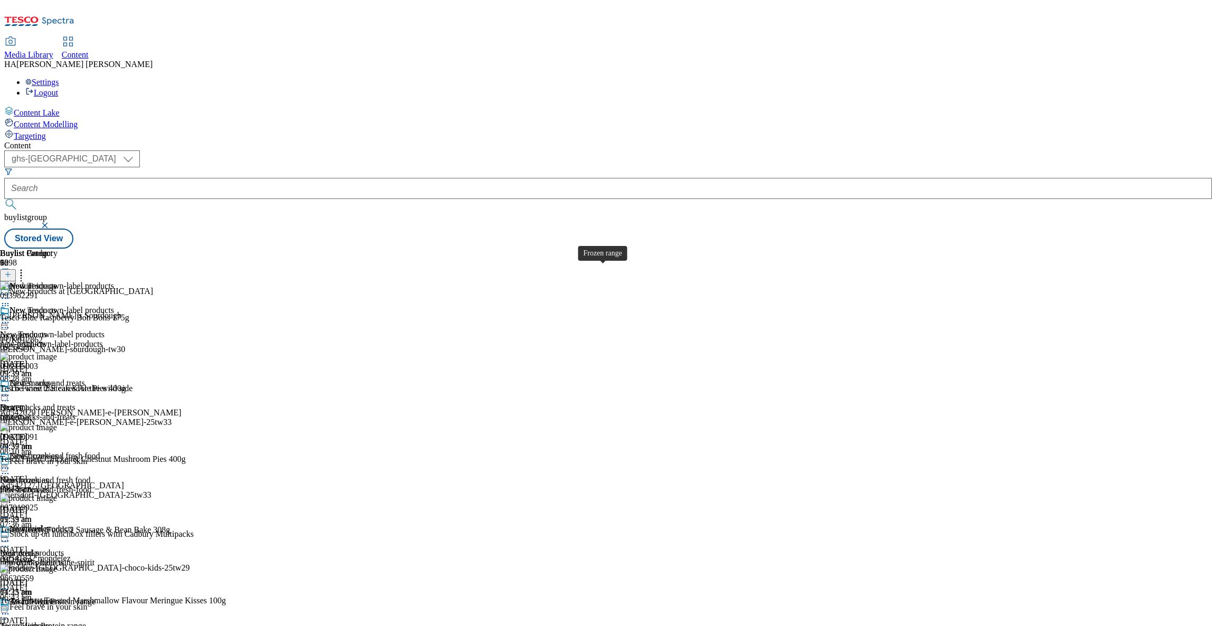
click at [54, 378] on span "Frozen range" at bounding box center [31, 384] width 44 height 12
click at [11, 390] on icon at bounding box center [5, 395] width 11 height 11
click at [680, 249] on div "Content ( optional ) ghs-roi ghs-[GEOGRAPHIC_DATA] ghs-uk buylistgroup Stored V…" at bounding box center [607, 195] width 1207 height 108
